Goal: Information Seeking & Learning: Learn about a topic

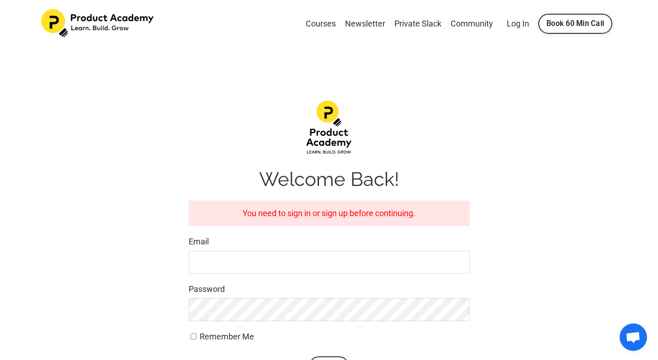
click at [329, 274] on nordpass-icon at bounding box center [329, 274] width 0 height 0
type input "andonofy@gmail.com"
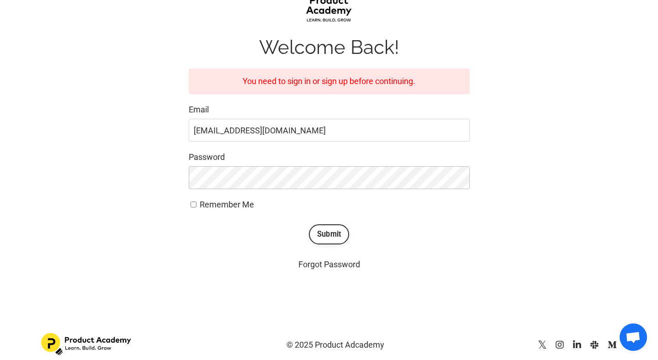
scroll to position [138, 0]
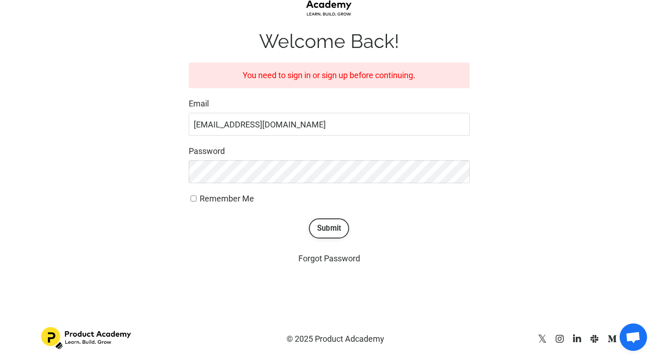
click at [322, 233] on button "Submit" at bounding box center [329, 229] width 41 height 20
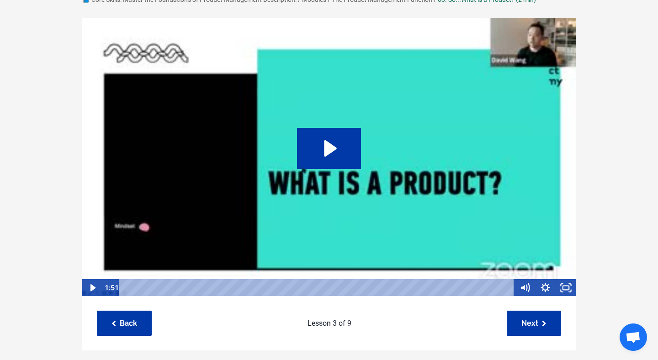
scroll to position [68, 0]
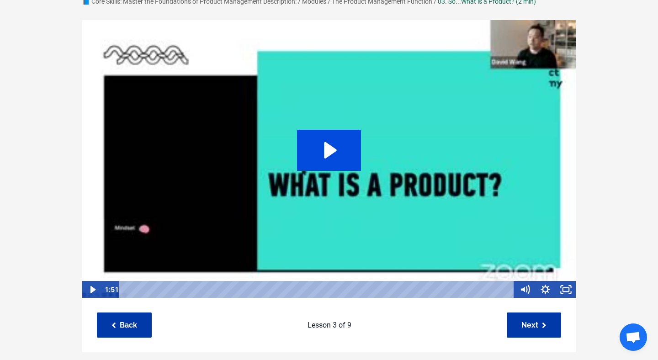
click at [332, 148] on icon "Play Video: file-uploads/sites/127338/video/b6eafe6-1ed-f672-2707-efed7f77c86_1…" at bounding box center [330, 150] width 13 height 16
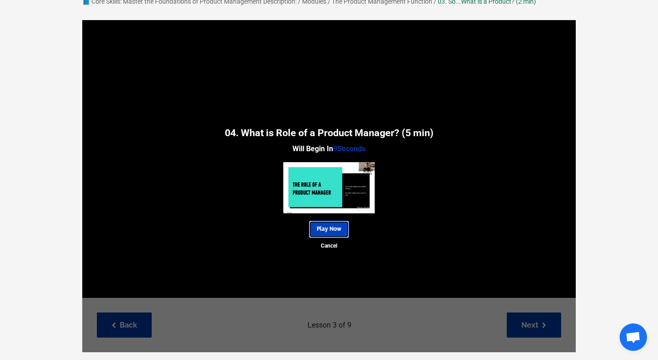
click at [331, 228] on link "Play Now" at bounding box center [329, 229] width 40 height 17
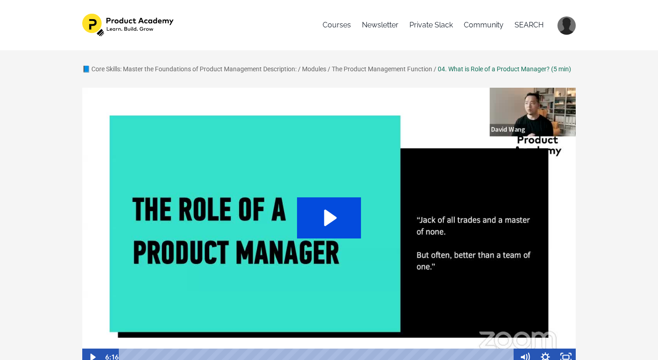
click at [323, 219] on icon "Play Video: file-uploads/sites/127338/video/5014dc5-88a4-c040-d810-17e216684c_1…" at bounding box center [329, 218] width 64 height 41
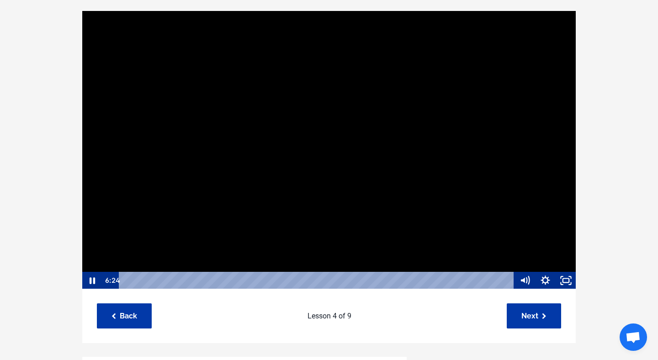
scroll to position [77, 0]
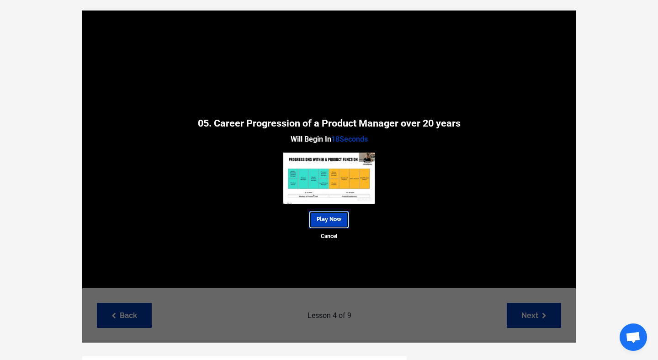
click at [330, 218] on link "Play Now" at bounding box center [329, 219] width 40 height 17
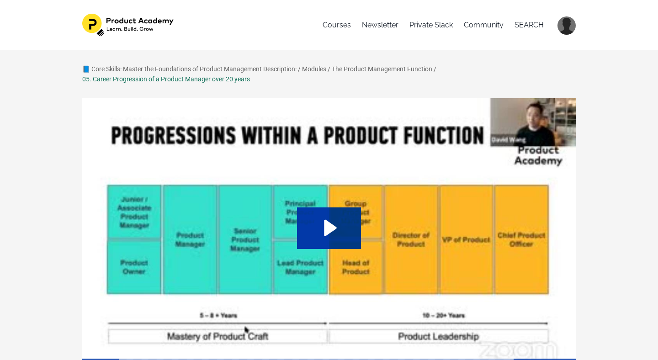
scroll to position [37, 0]
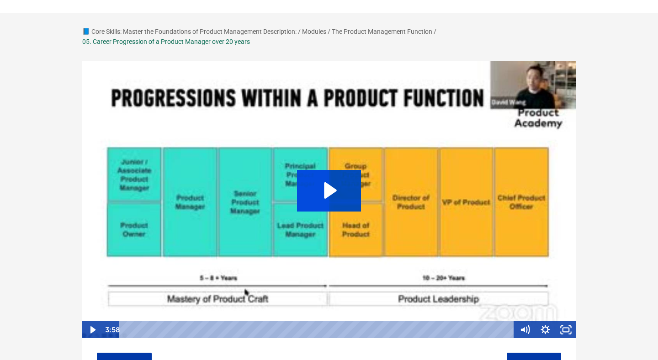
click at [345, 187] on icon "Play Video: file-uploads/sites/127338/video/bda8cd-fbaf-c4df-8b48-8aa1482c38db_…" at bounding box center [329, 190] width 64 height 41
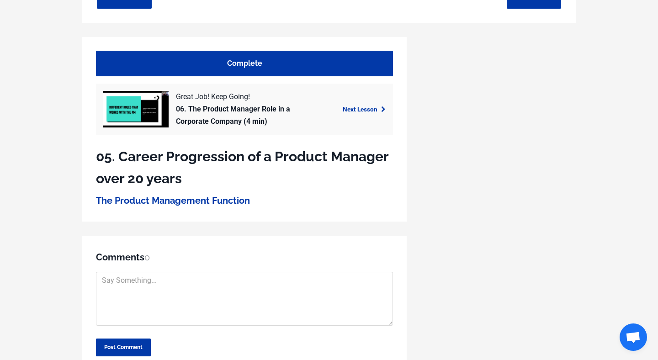
scroll to position [407, 0]
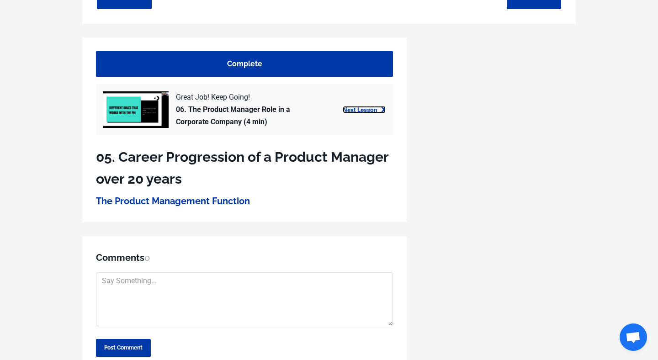
click at [360, 108] on link "Next Lesson" at bounding box center [364, 109] width 43 height 7
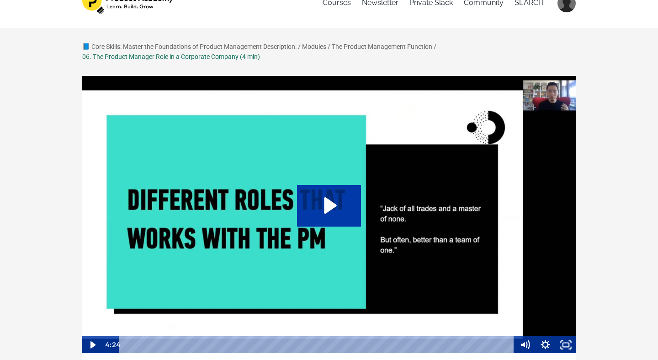
scroll to position [22, 0]
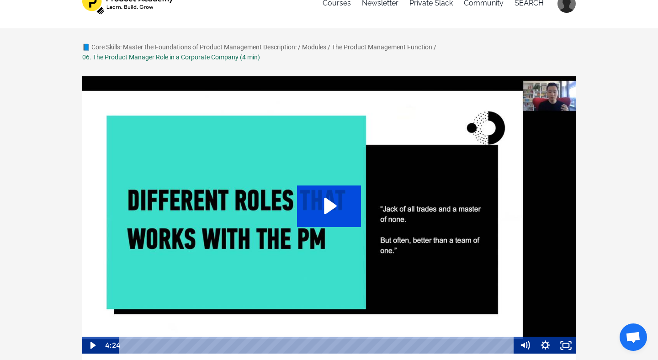
click at [332, 214] on icon "Play Video: sites/127338/video/zLpWEObgQsedVDRuAzoT_04._Product_Managers_in_a_C…" at bounding box center [329, 206] width 64 height 41
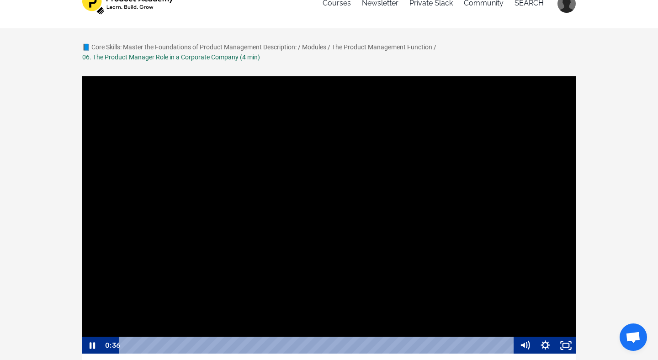
click at [238, 283] on div at bounding box center [329, 215] width 495 height 279
